Goal: Task Accomplishment & Management: Complete application form

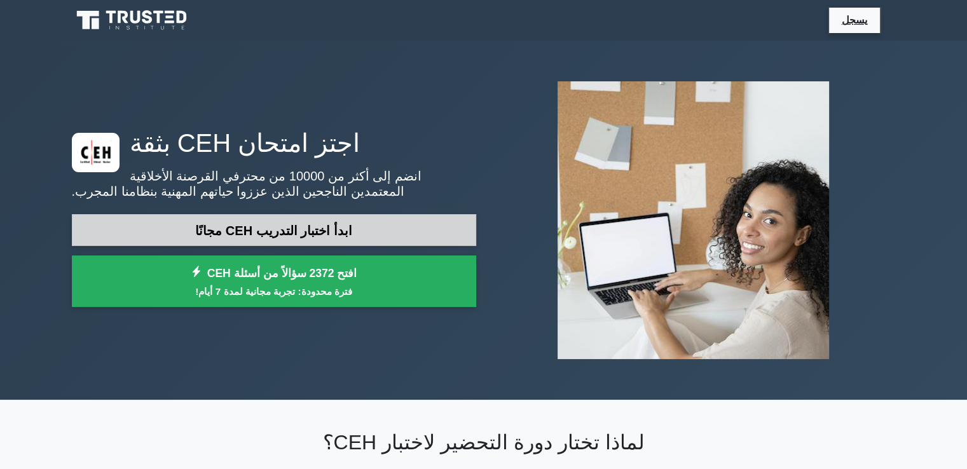
click at [341, 225] on link "ابدأ اختبار التدريب CEH مجانًا" at bounding box center [274, 230] width 404 height 32
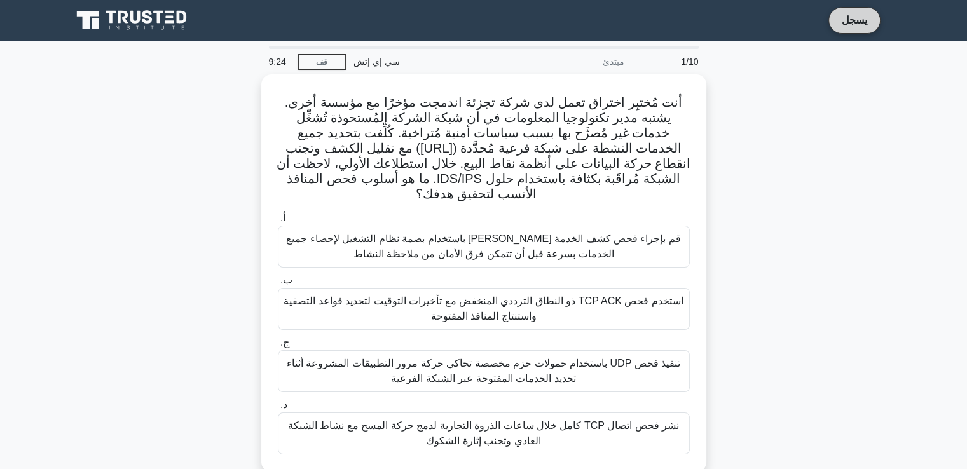
click at [855, 18] on font "يسجل" at bounding box center [854, 20] width 25 height 11
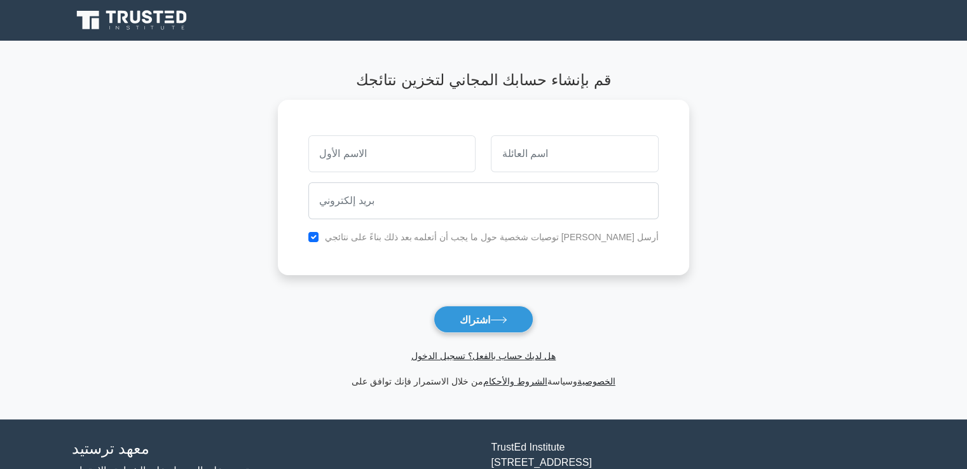
click at [111, 97] on main "قم بإنشاء حسابك المجاني لتخزين نتائجك أرسل لي توصيات شخصية حول ما يجب أن أتعلمه…" at bounding box center [483, 230] width 967 height 379
click at [416, 157] on input "text" at bounding box center [391, 150] width 167 height 37
drag, startPoint x: 417, startPoint y: 142, endPoint x: 285, endPoint y: 158, distance: 132.7
click at [285, 158] on main "قم بإنشاء حسابك المجاني لتخزين نتائجك ةخعسفثبش أرسل لي توصيات شخصية حول ما يجب …" at bounding box center [483, 230] width 967 height 379
type input "ةخعسفثبش"
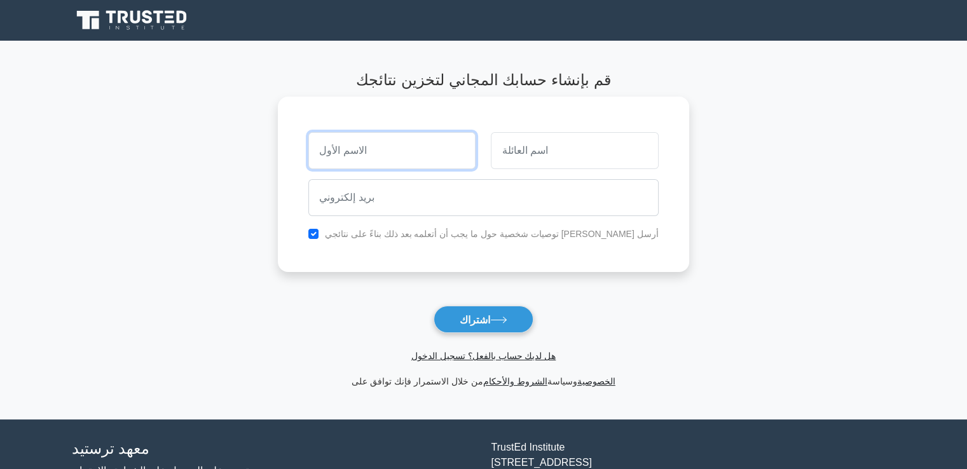
click at [399, 153] on input "text" at bounding box center [391, 150] width 167 height 37
type input "MOUSTEFA"
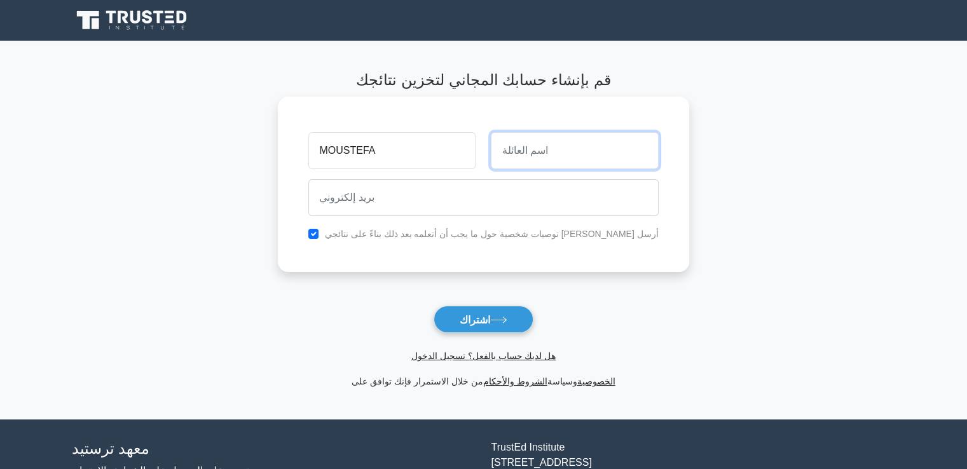
click at [542, 156] on input "text" at bounding box center [574, 150] width 167 height 37
click at [542, 156] on input "sanmadi" at bounding box center [574, 150] width 167 height 37
type input "sanmadi"
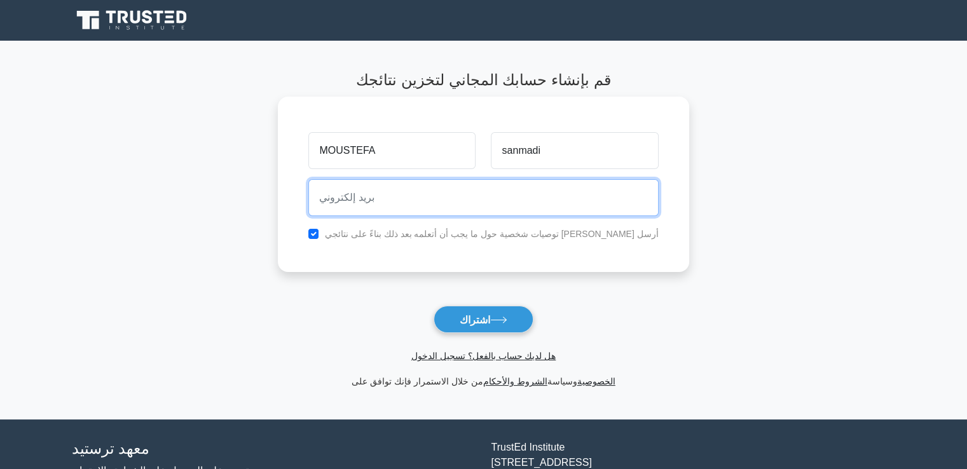
click at [420, 198] on input "email" at bounding box center [483, 197] width 350 height 37
type input "samadimoustefa@gmail.com"
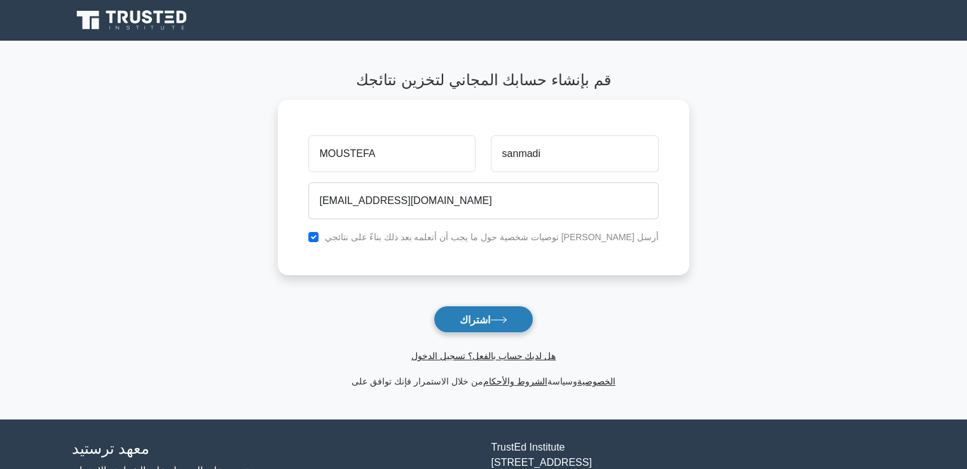
click at [506, 324] on button "اشتراك" at bounding box center [484, 319] width 100 height 27
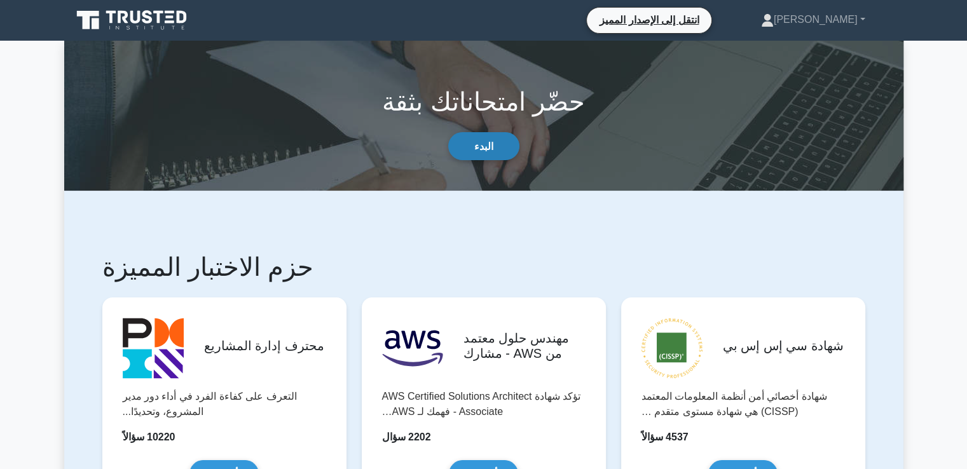
click at [478, 144] on font "البدء" at bounding box center [483, 146] width 19 height 11
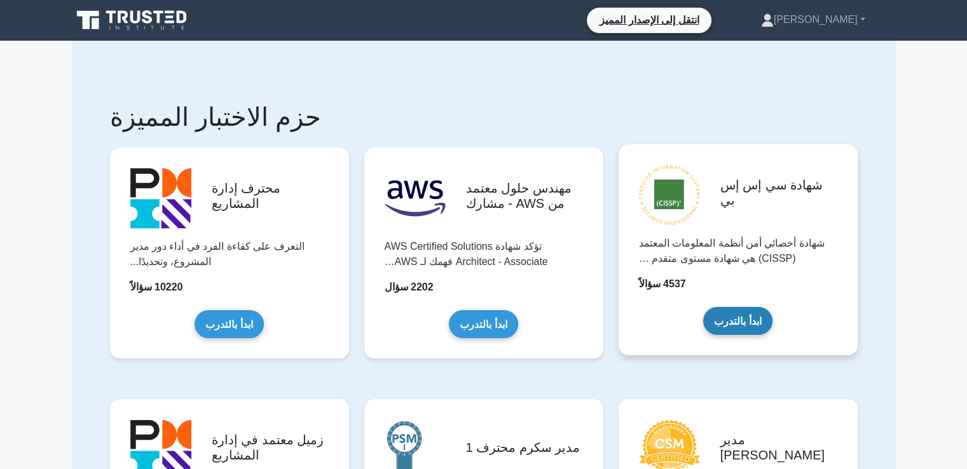
click at [745, 320] on link "ابدأ بالتدرب" at bounding box center [737, 320] width 69 height 27
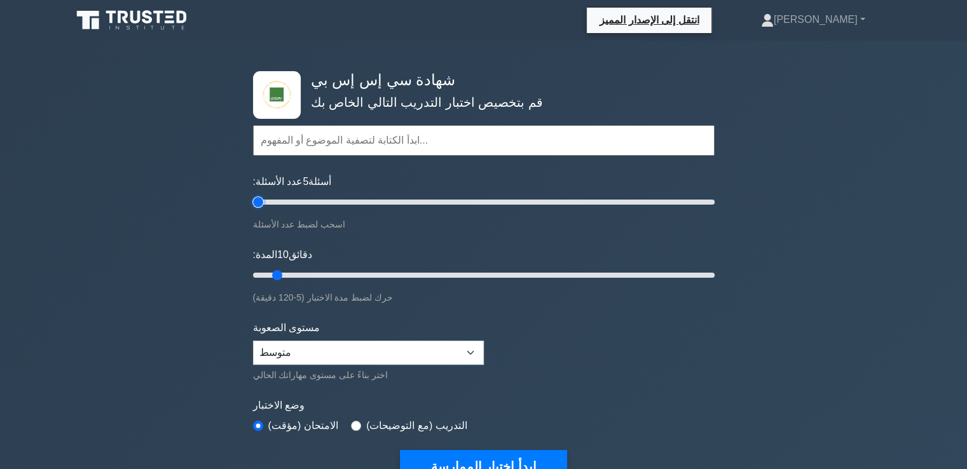
drag, startPoint x: 270, startPoint y: 199, endPoint x: 260, endPoint y: 200, distance: 9.6
type input "5"
click at [260, 200] on input "عدد الأسئلة: 5 أسئلة" at bounding box center [484, 202] width 462 height 15
click at [432, 349] on select "مبتدئ متوسط خبير" at bounding box center [368, 353] width 231 height 24
select select "beginner"
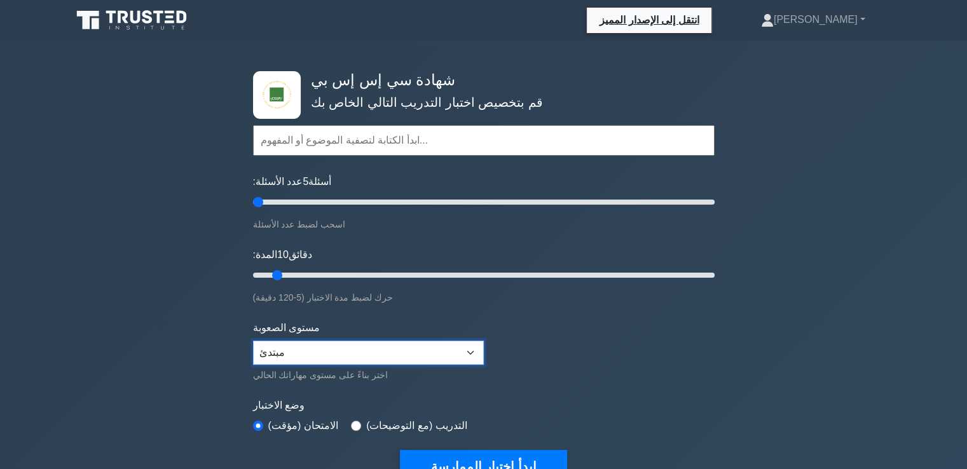
click at [253, 341] on select "مبتدئ متوسط خبير" at bounding box center [368, 353] width 231 height 24
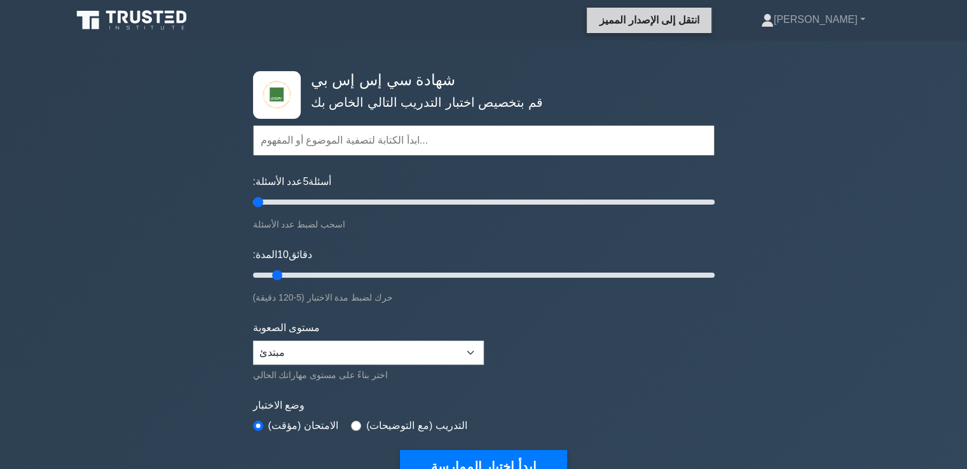
click at [698, 22] on font "انتقل إلى الإصدار المميز" at bounding box center [649, 20] width 99 height 11
